Goal: Task Accomplishment & Management: Complete application form

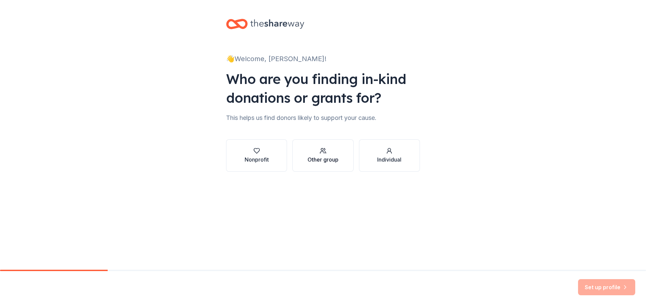
click at [327, 151] on div "button" at bounding box center [322, 151] width 31 height 7
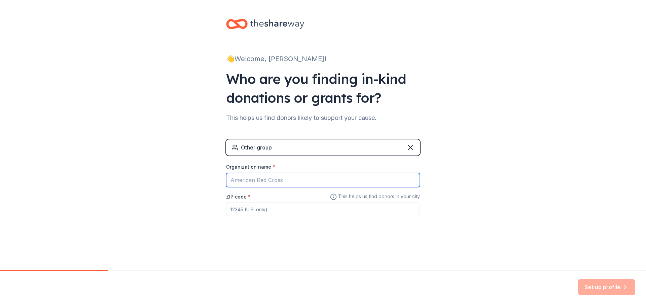
click at [287, 179] on input "Organization name *" at bounding box center [323, 180] width 194 height 14
type input "PRECISION AUTO BODY"
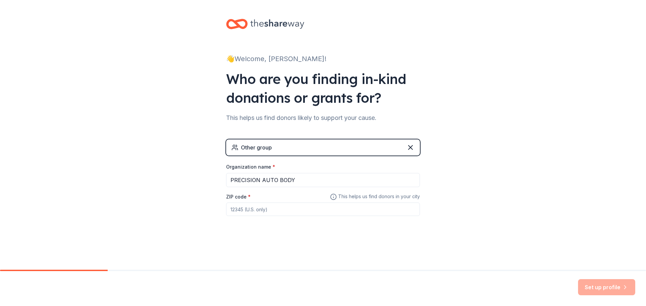
click at [295, 208] on input "ZIP code *" at bounding box center [323, 209] width 194 height 13
type input "90250"
click at [595, 289] on button "Set up profile" at bounding box center [606, 287] width 57 height 16
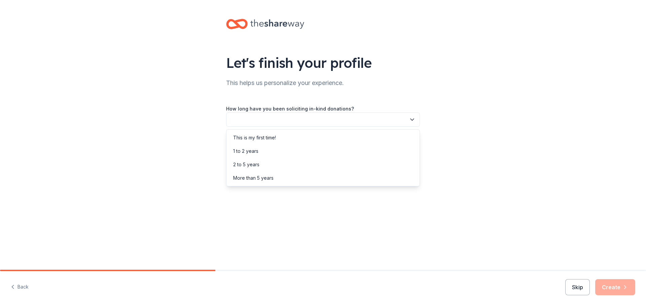
click at [327, 122] on button "button" at bounding box center [323, 120] width 194 height 14
click at [251, 138] on div "This is my first time!" at bounding box center [254, 138] width 43 height 8
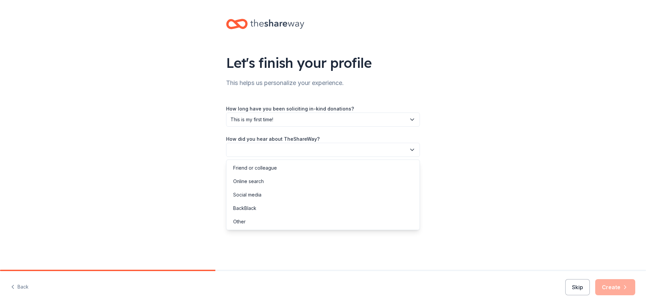
click at [271, 154] on button "button" at bounding box center [323, 150] width 194 height 14
click at [269, 182] on div "Online search" at bounding box center [323, 181] width 190 height 13
click at [609, 288] on button "Create" at bounding box center [615, 287] width 40 height 16
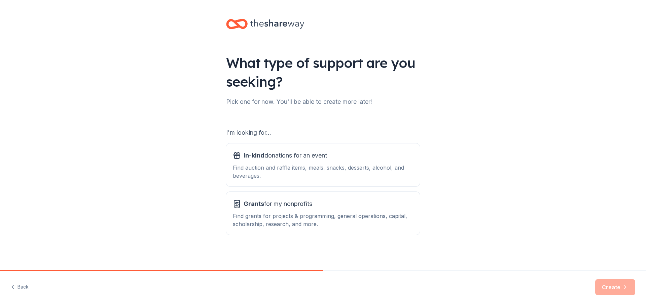
click at [261, 107] on div "Pick one for now. You'll be able to create more later!" at bounding box center [323, 102] width 194 height 11
click at [267, 104] on div "Pick one for now. You'll be able to create more later!" at bounding box center [323, 102] width 194 height 11
click at [262, 165] on div "Find auction and raffle items, meals, snacks, desserts, alcohol, and beverages." at bounding box center [323, 172] width 180 height 16
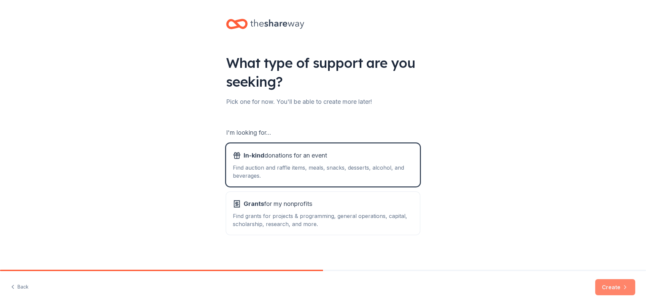
click at [611, 290] on button "Create" at bounding box center [615, 287] width 40 height 16
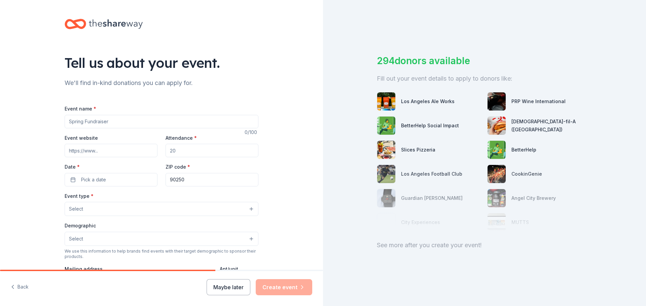
click at [108, 123] on input "Event name *" at bounding box center [162, 121] width 194 height 13
type input "Precision Auto Body's 1st Christmas Toy Drive"
click at [205, 153] on input "Attendance *" at bounding box center [211, 150] width 93 height 13
click at [111, 176] on button "Pick a date" at bounding box center [111, 179] width 93 height 13
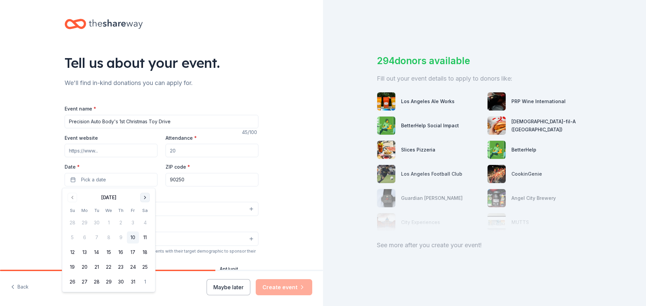
click at [145, 197] on button "Go to next month" at bounding box center [144, 197] width 9 height 9
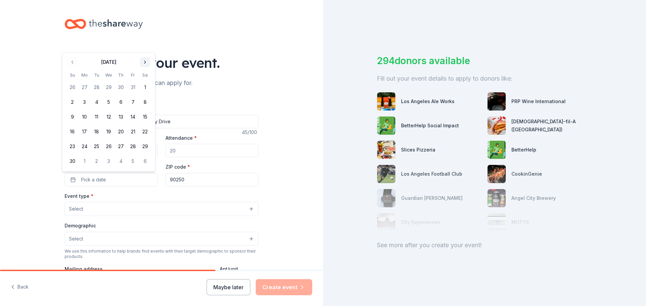
click at [145, 63] on button "Go to next month" at bounding box center [144, 62] width 9 height 9
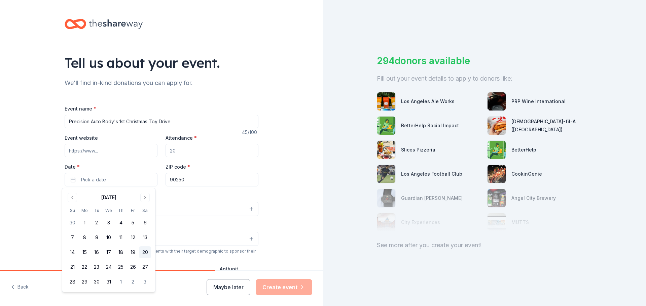
click at [143, 253] on button "20" at bounding box center [145, 252] width 12 height 12
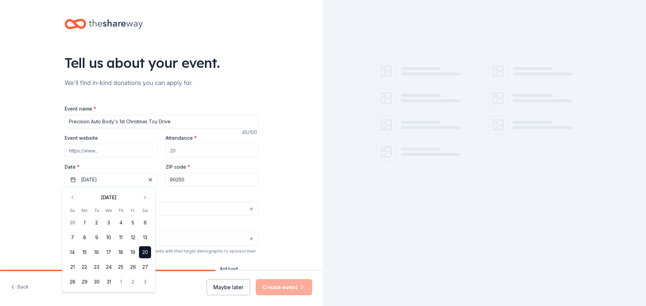
click at [204, 207] on button "Select" at bounding box center [162, 209] width 194 height 14
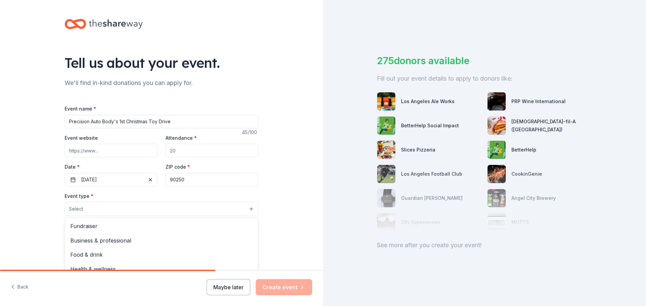
click at [122, 205] on button "Select" at bounding box center [162, 209] width 194 height 14
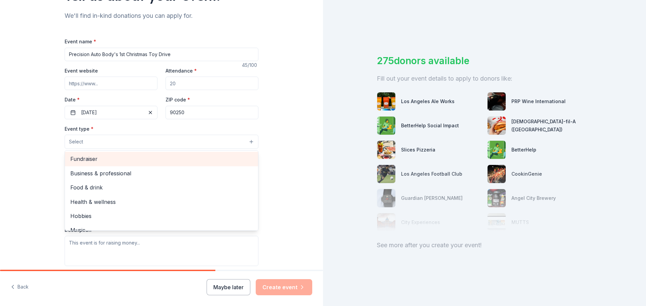
click at [113, 158] on span "Fundraiser" at bounding box center [161, 159] width 182 height 9
click at [116, 158] on span "Business & professional" at bounding box center [161, 159] width 182 height 9
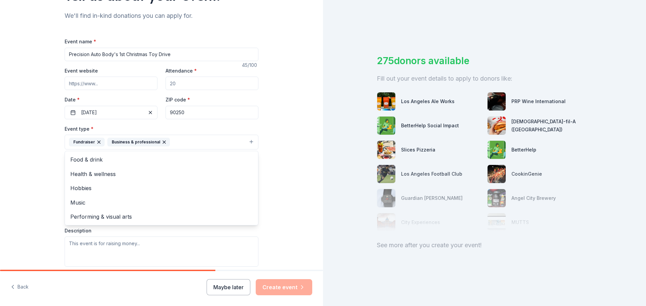
click at [27, 155] on div "Tell us about your event. We'll find in-kind donations you can apply for. Event…" at bounding box center [161, 157] width 323 height 448
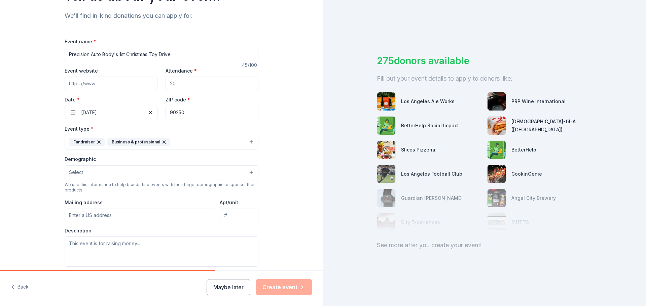
click at [113, 170] on button "Select" at bounding box center [162, 172] width 194 height 14
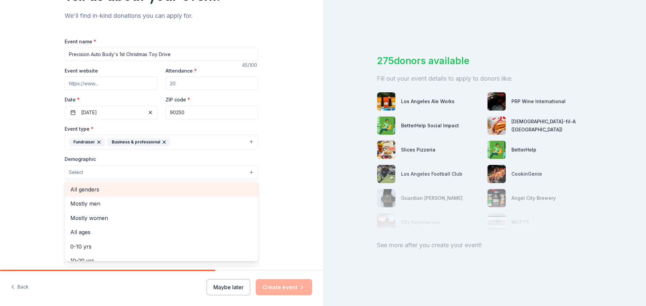
click at [76, 189] on span "All genders" at bounding box center [161, 189] width 182 height 9
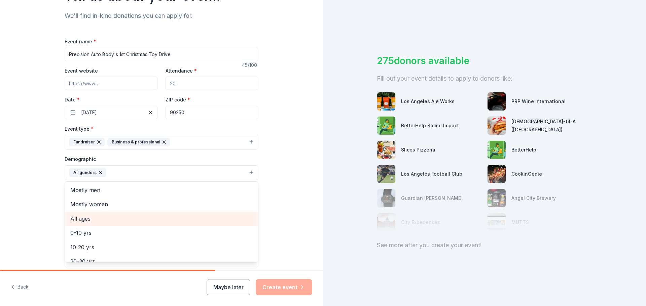
click at [82, 220] on span "All ages" at bounding box center [161, 219] width 182 height 9
click at [54, 185] on div "Tell us about your event. We'll find in-kind donations you can apply for. Event…" at bounding box center [161, 157] width 215 height 449
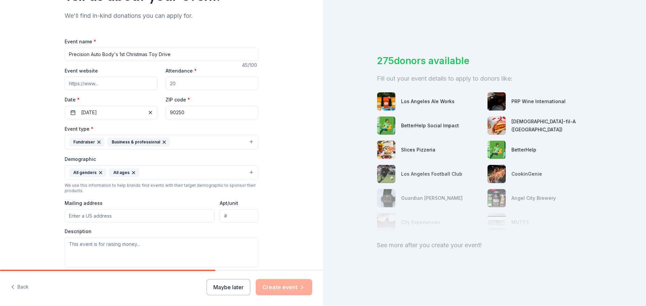
scroll to position [101, 0]
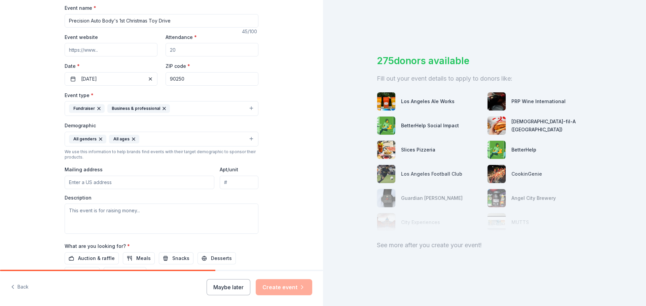
click at [97, 183] on input "Mailing address" at bounding box center [140, 182] width 150 height 13
type input "[STREET_ADDRESS]"
click at [93, 216] on textarea at bounding box center [162, 219] width 194 height 30
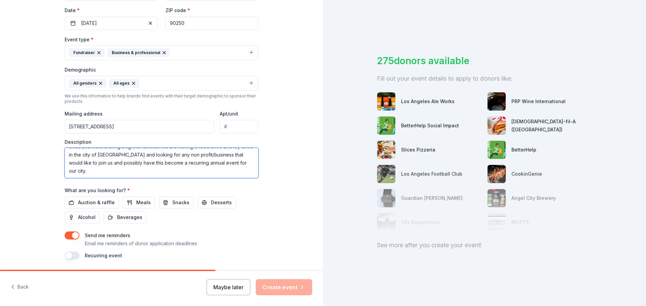
scroll to position [179, 0]
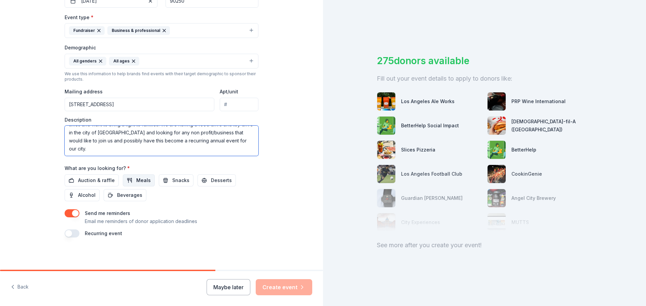
type textarea "This event has been a vision we want to bring to life, the goal is to have reso…"
click at [130, 180] on button "Meals" at bounding box center [139, 181] width 32 height 12
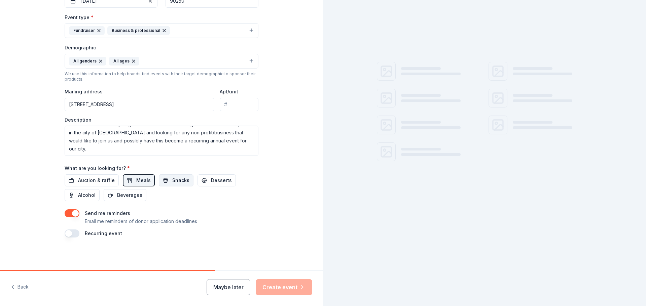
click at [172, 179] on span "Snacks" at bounding box center [180, 181] width 17 height 8
click at [219, 178] on span "Desserts" at bounding box center [221, 181] width 21 height 8
click at [123, 193] on span "Beverages" at bounding box center [129, 195] width 25 height 8
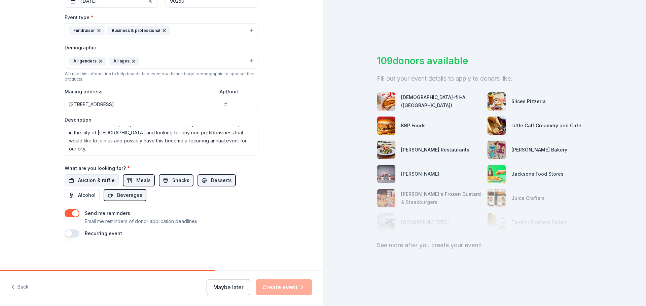
click at [97, 182] on span "Auction & raffle" at bounding box center [96, 181] width 37 height 8
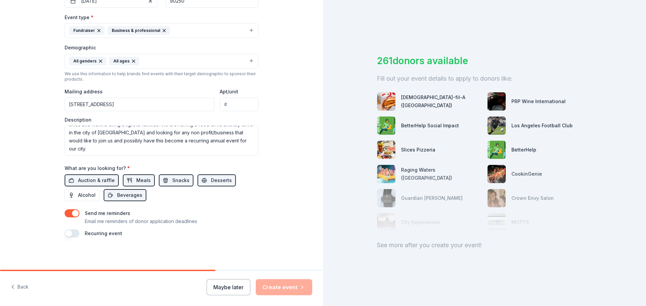
click at [69, 212] on button "button" at bounding box center [72, 213] width 15 height 8
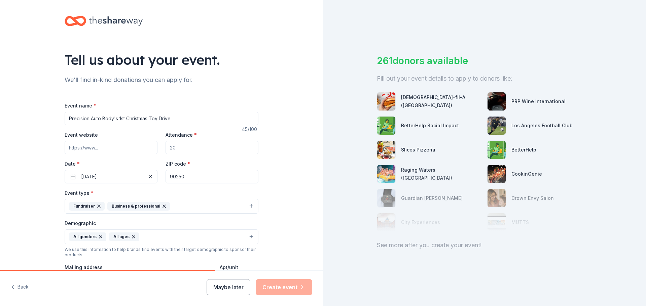
scroll to position [0, 0]
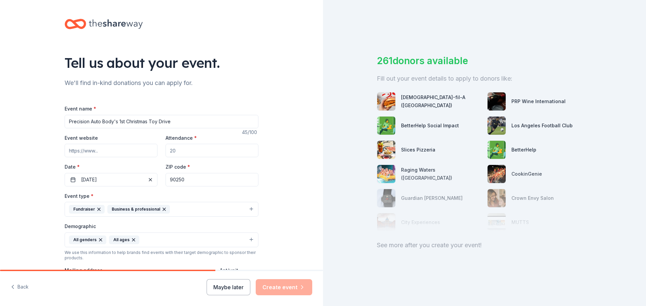
click at [238, 150] on input "Attendance *" at bounding box center [211, 150] width 93 height 13
type input "3"
type input "200"
click at [89, 152] on input "Event website" at bounding box center [111, 150] width 93 height 13
click at [7, 196] on div "Tell us about your event. We'll find in-kind donations you can apply for. Event…" at bounding box center [161, 224] width 323 height 449
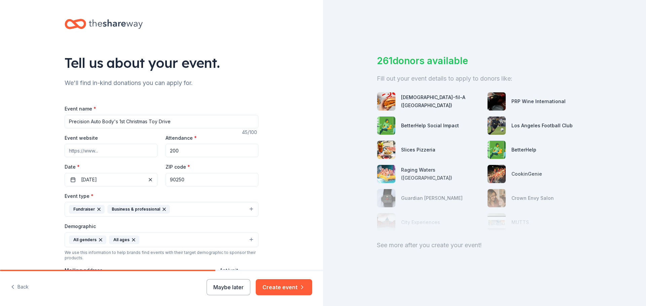
click at [149, 123] on input "Precision Auto Body's 1st Christmas Toy Drive" at bounding box center [162, 121] width 194 height 13
type input "Precision Auto Body's 1st Christmas Food & Toy Drive"
drag, startPoint x: 122, startPoint y: 122, endPoint x: 118, endPoint y: 122, distance: 4.1
click at [118, 122] on input "Precision Auto Body's 1st Christmas Food & Toy Drive" at bounding box center [162, 121] width 194 height 13
click at [0, 67] on div "Tell us about your event. We'll find in-kind donations you can apply for. Event…" at bounding box center [161, 224] width 323 height 449
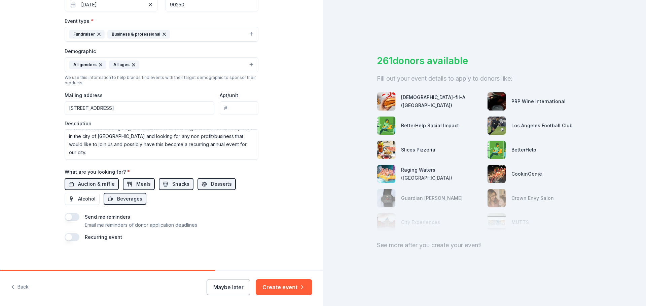
scroll to position [179, 0]
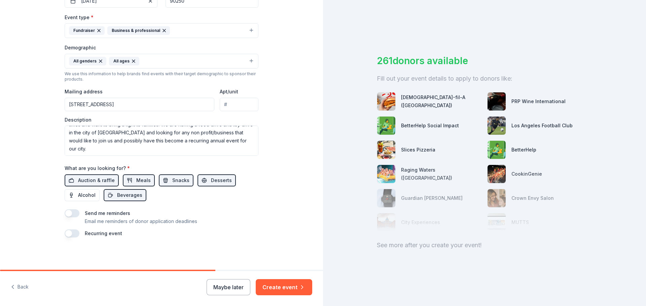
click at [137, 103] on input "[STREET_ADDRESS]" at bounding box center [140, 104] width 150 height 13
type input "[STREET_ADDRESS]"
click at [54, 134] on div "Tell us about your event. We'll find in-kind donations you can apply for. Event…" at bounding box center [161, 45] width 215 height 449
click at [293, 288] on button "Create event" at bounding box center [284, 287] width 56 height 16
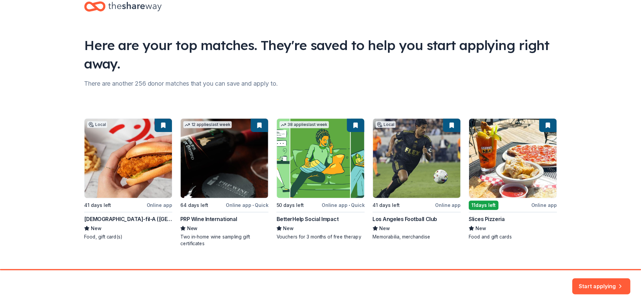
scroll to position [29, 0]
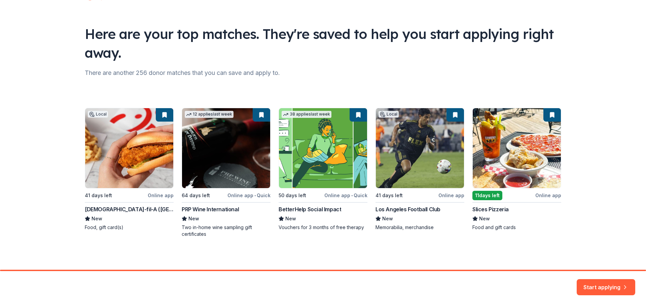
click at [123, 167] on div "Local 41 days left Online app [DEMOGRAPHIC_DATA]-fil-A ([GEOGRAPHIC_DATA]) New …" at bounding box center [323, 173] width 476 height 130
click at [622, 286] on icon "button" at bounding box center [624, 283] width 7 height 7
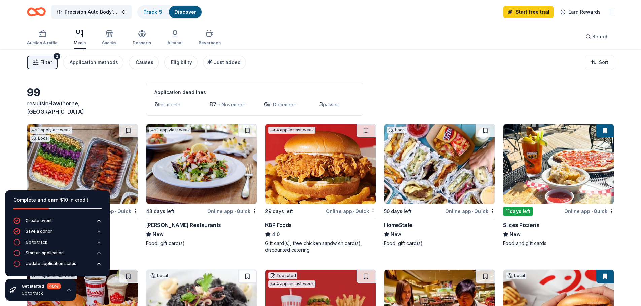
drag, startPoint x: 37, startPoint y: 198, endPoint x: 20, endPoint y: 222, distance: 29.1
click at [26, 234] on div "Complete and earn $10 in credit Create event Save a donor Go to track Start an …" at bounding box center [57, 234] width 104 height 86
